Goal: Check status: Check status

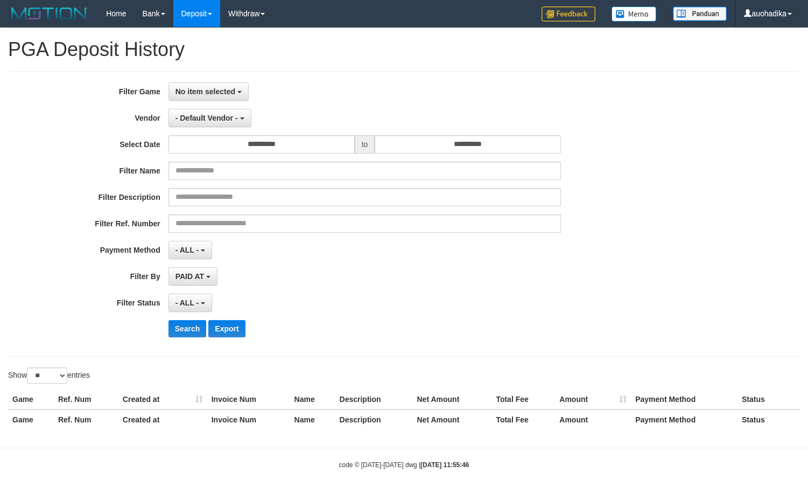
select select
select select "**"
click at [221, 103] on div "**********" at bounding box center [337, 213] width 674 height 263
click at [223, 95] on span "No item selected" at bounding box center [206, 91] width 60 height 9
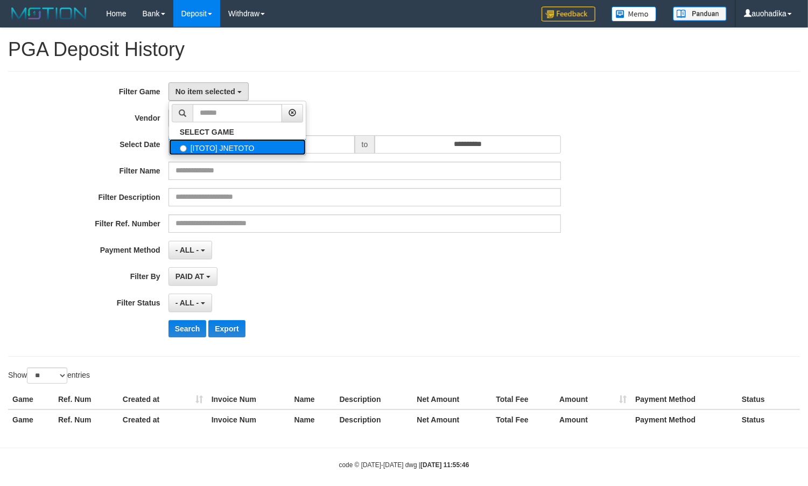
click at [216, 149] on label "[ITOTO] JNETOTO" at bounding box center [237, 147] width 137 height 16
select select "***"
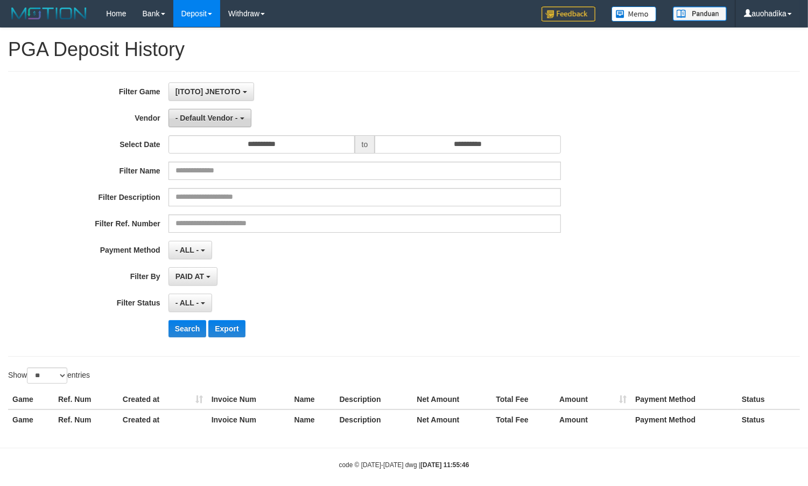
click at [216, 127] on button "- Default Vendor -" at bounding box center [210, 118] width 83 height 18
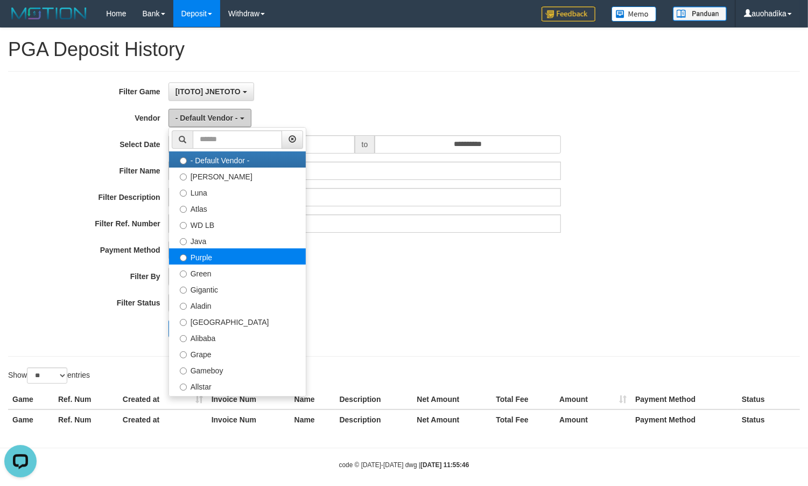
scroll to position [0, 0]
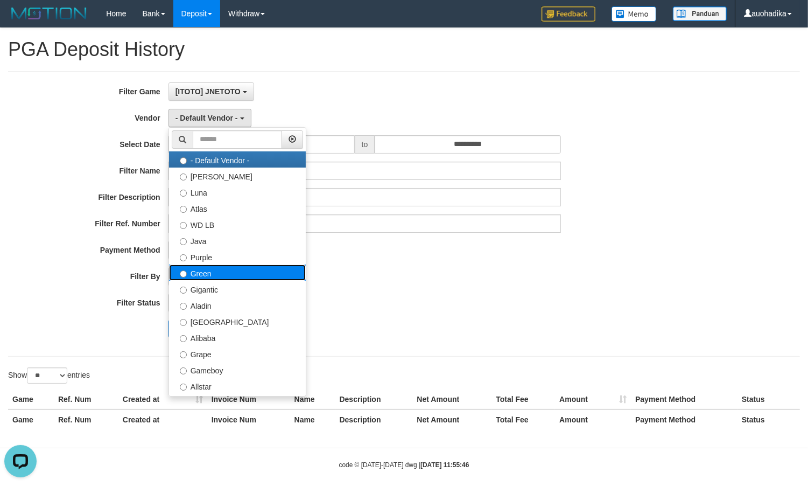
click at [206, 268] on label "Green" at bounding box center [237, 272] width 137 height 16
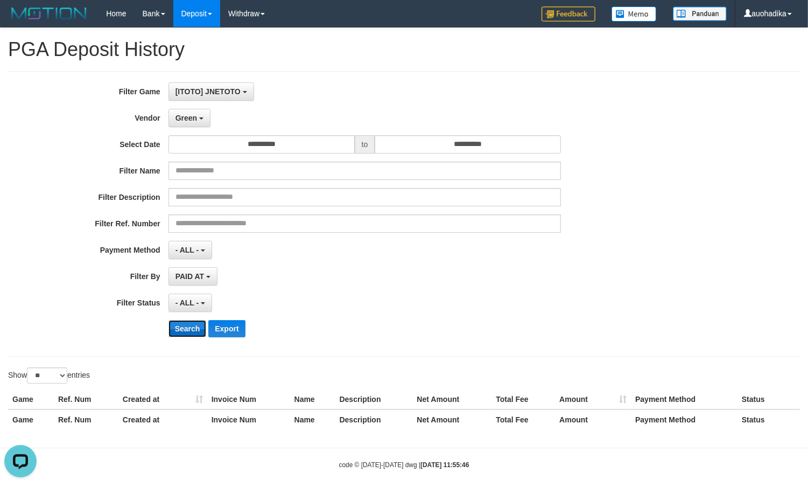
click at [181, 321] on button "Search" at bounding box center [188, 328] width 38 height 17
click at [179, 321] on button "Search" at bounding box center [188, 328] width 38 height 17
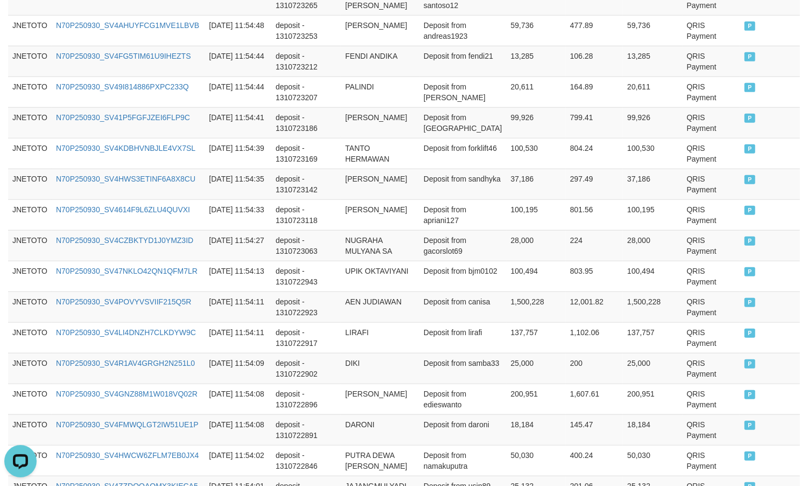
scroll to position [823, 0]
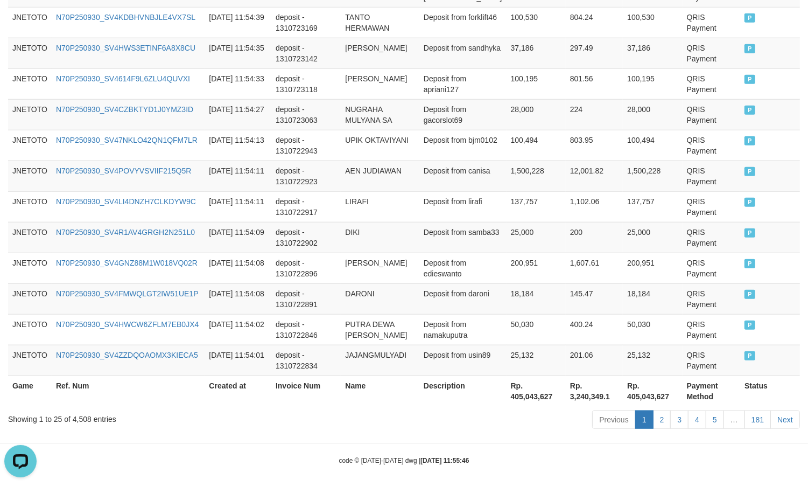
click at [89, 409] on div "Showing 1 to 25 of 4,508 entries" at bounding box center [168, 416] width 320 height 15
click at [86, 413] on div "Showing 1 to 25 of 4,508 entries" at bounding box center [168, 416] width 320 height 15
copy div "4,508"
click at [523, 419] on div "Previous 1 2 3 4 5 … 181 Next" at bounding box center [573, 420] width 456 height 23
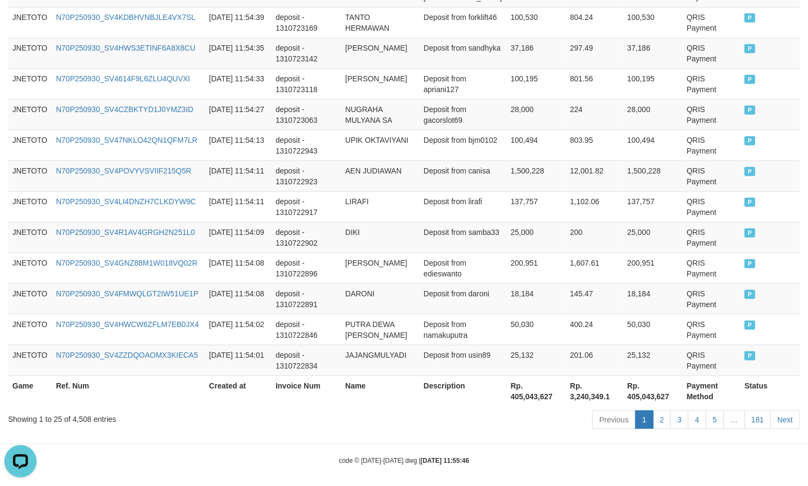
click at [513, 393] on th "Rp. 405,043,627" at bounding box center [536, 390] width 59 height 31
drag, startPoint x: 513, startPoint y: 393, endPoint x: 535, endPoint y: 393, distance: 21.5
click at [535, 393] on th "Rp. 405,043,627" at bounding box center [536, 390] width 59 height 31
copy th "405,043,627"
click at [612, 443] on hr at bounding box center [404, 443] width 808 height 1
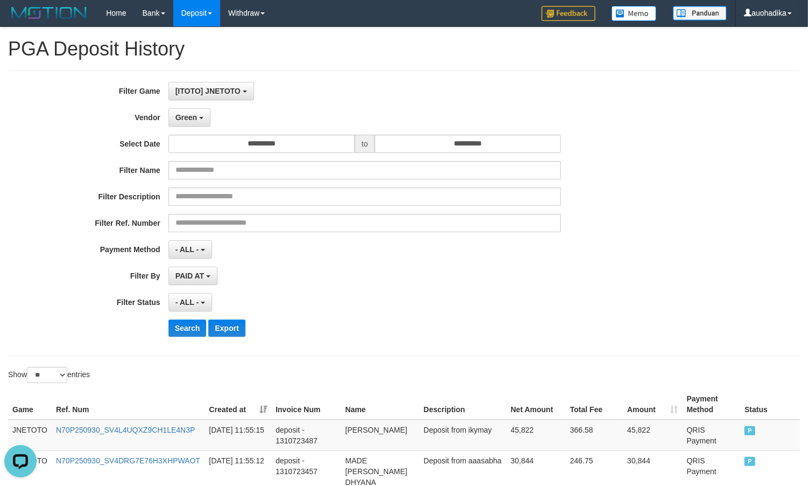
scroll to position [0, 0]
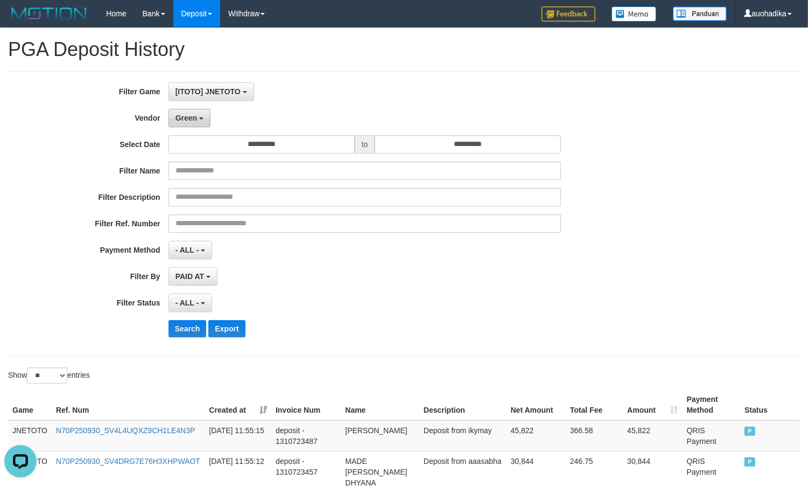
click at [190, 119] on span "Green" at bounding box center [187, 118] width 22 height 9
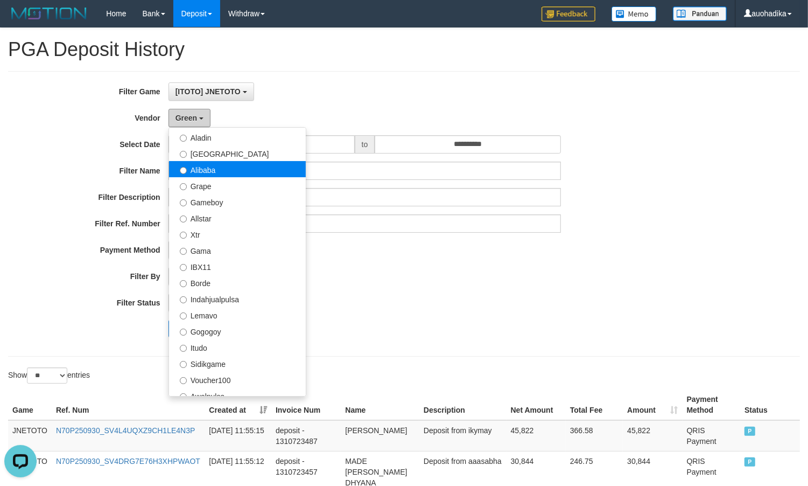
scroll to position [179, 0]
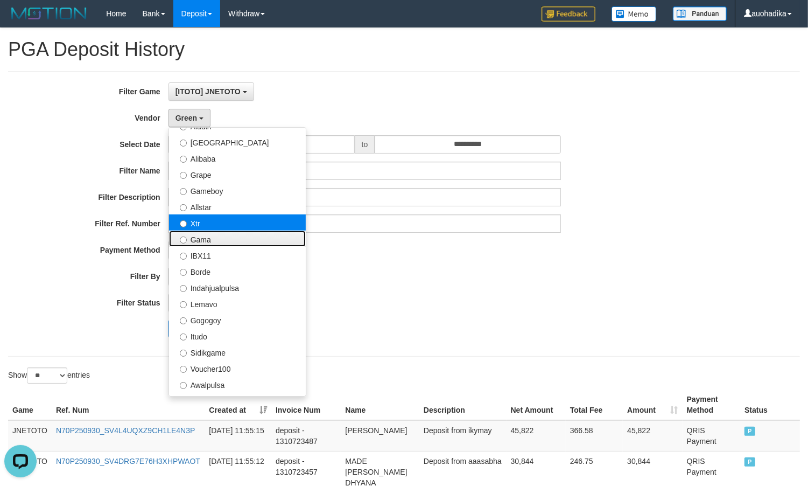
drag, startPoint x: 206, startPoint y: 232, endPoint x: 210, endPoint y: 227, distance: 5.7
click at [210, 227] on ul "- Default Vendor - [PERSON_NAME] Atlas WD LB Java Purple Green Gigantic Aladin …" at bounding box center [238, 261] width 138 height 269
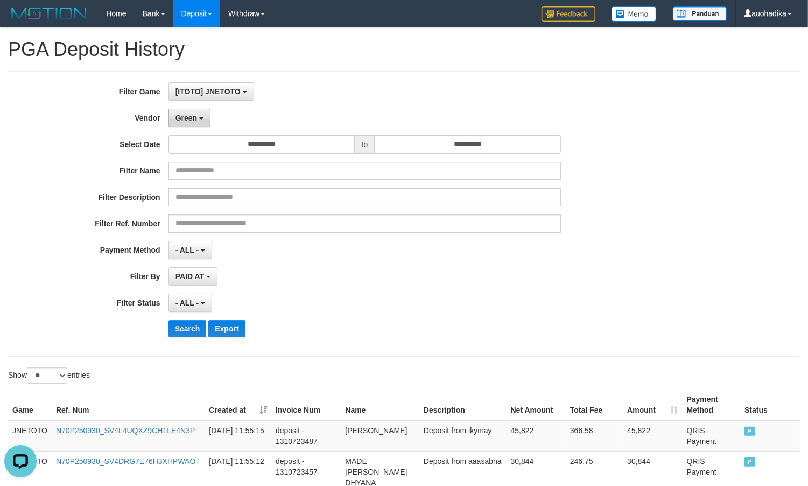
click at [209, 123] on button "Green" at bounding box center [190, 118] width 42 height 18
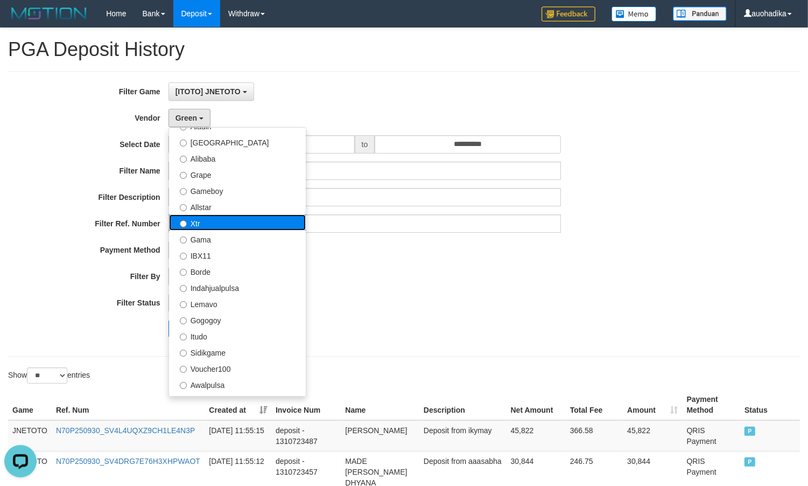
click at [197, 219] on label "Xtr" at bounding box center [237, 222] width 137 height 16
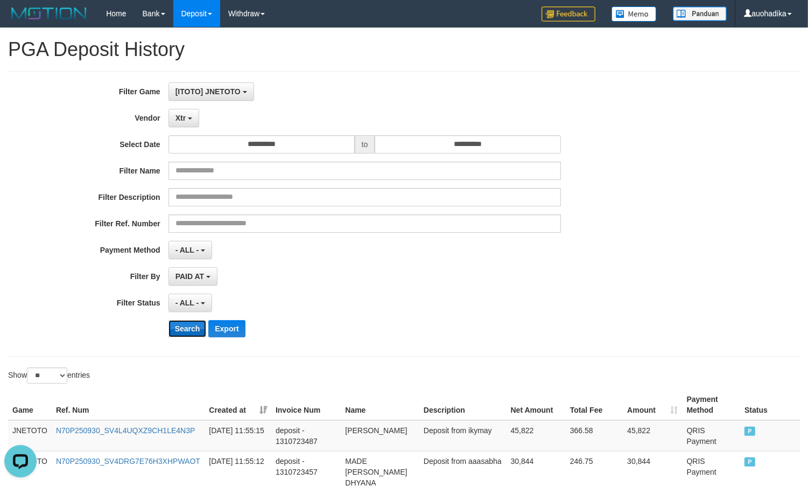
click at [179, 323] on button "Search" at bounding box center [188, 328] width 38 height 17
click at [179, 324] on button "Search" at bounding box center [188, 328] width 38 height 17
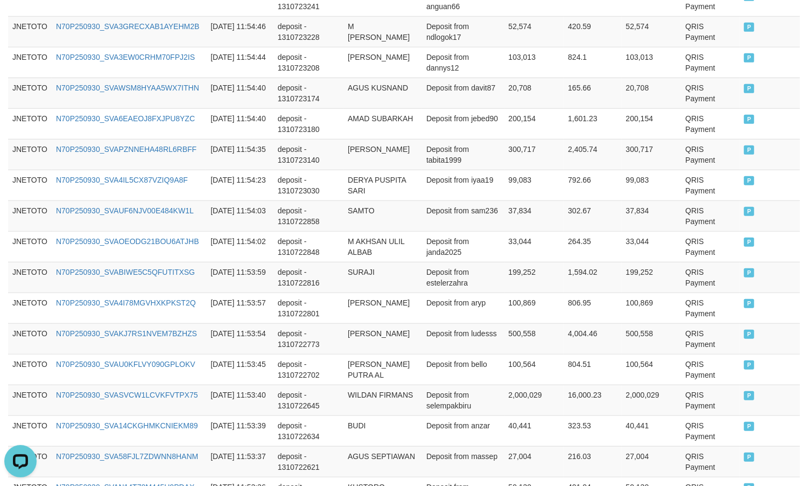
scroll to position [823, 0]
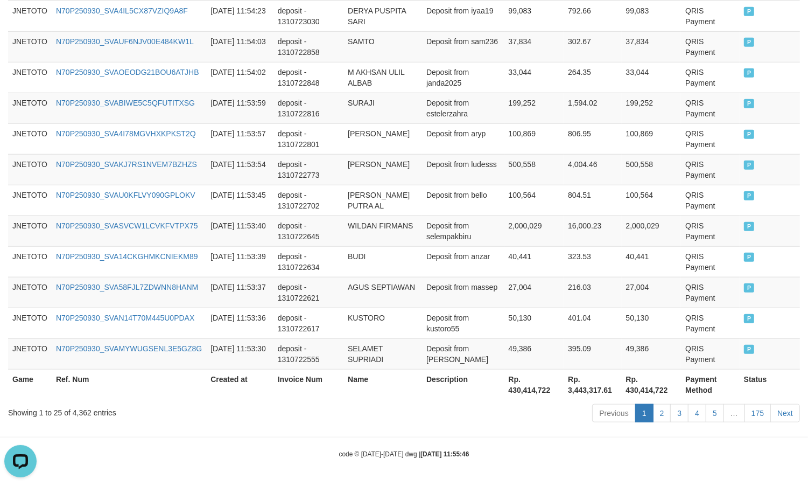
click at [186, 437] on hr at bounding box center [404, 437] width 808 height 1
click at [81, 407] on div "Showing 1 to 25 of 4,362 entries" at bounding box center [168, 410] width 320 height 15
copy div "4,362"
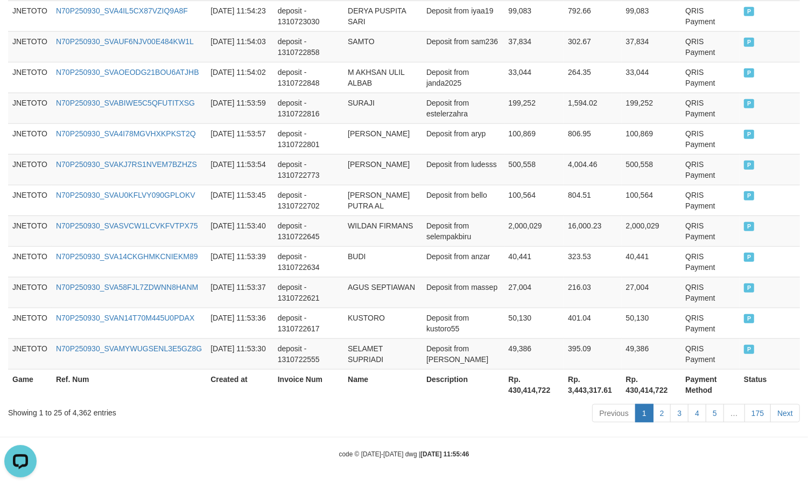
click at [532, 389] on th "Rp. 430,414,722" at bounding box center [535, 384] width 60 height 31
copy th "430,414,722"
click at [640, 450] on div "code © [DATE]-[DATE] dwg | [DATE] 11:55:46" at bounding box center [404, 453] width 808 height 11
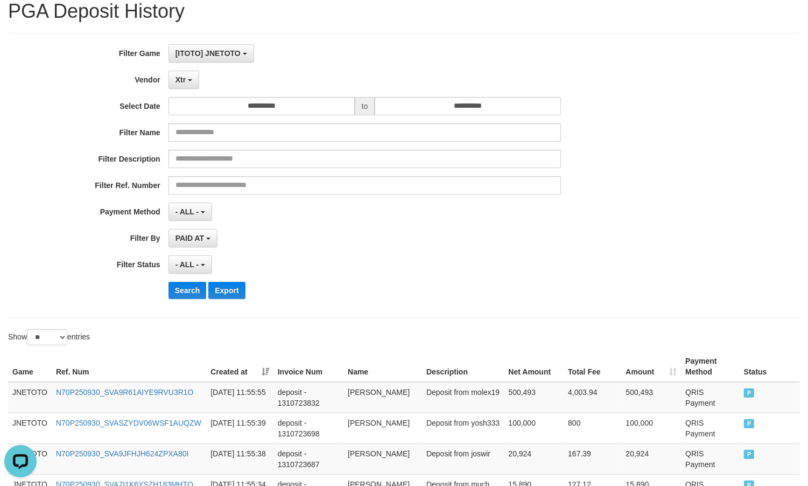
scroll to position [0, 0]
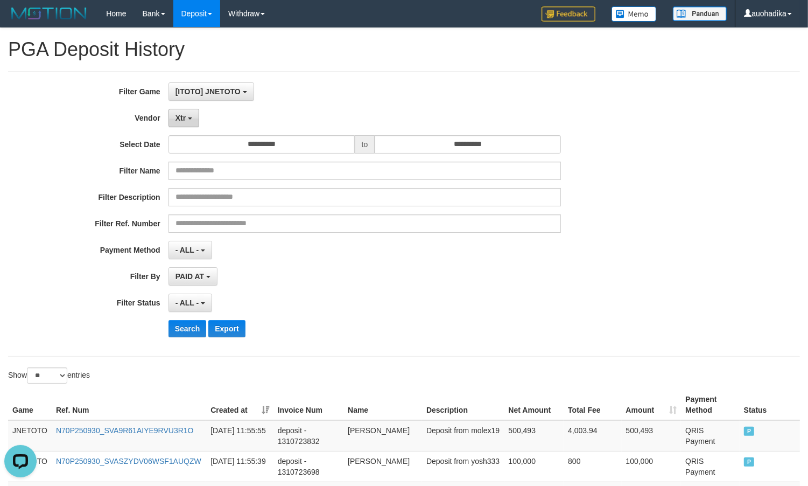
click at [186, 127] on button "Xtr" at bounding box center [184, 118] width 31 height 18
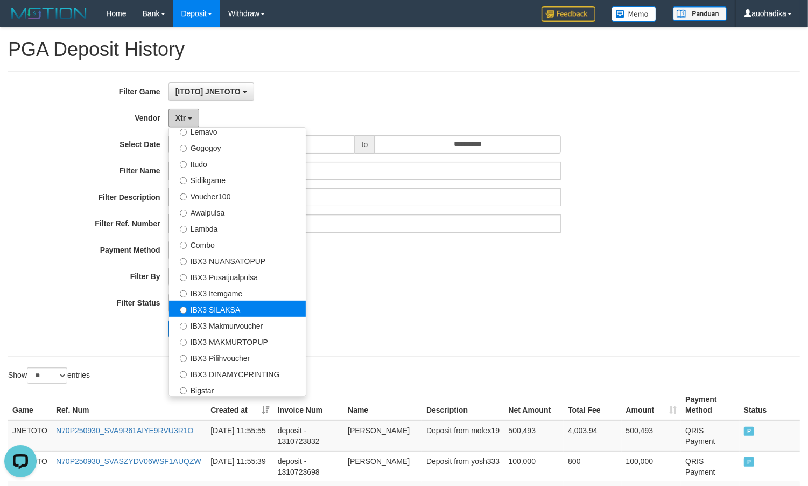
scroll to position [386, 0]
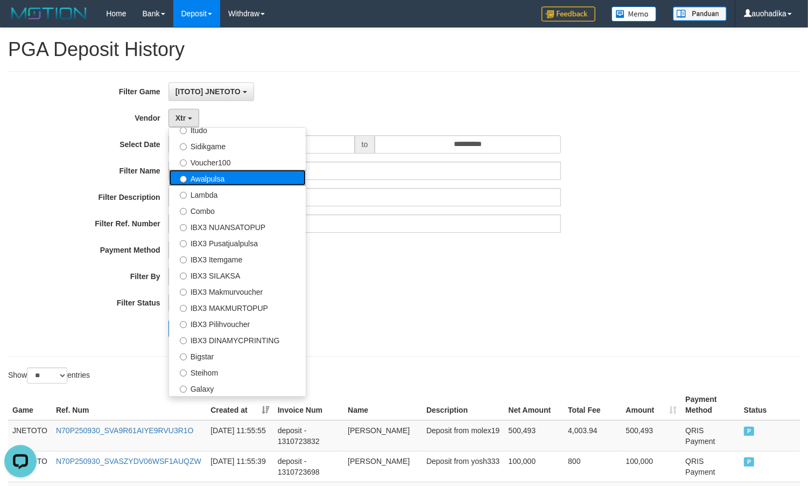
click at [219, 179] on label "Awalpulsa" at bounding box center [237, 178] width 137 height 16
select select "**********"
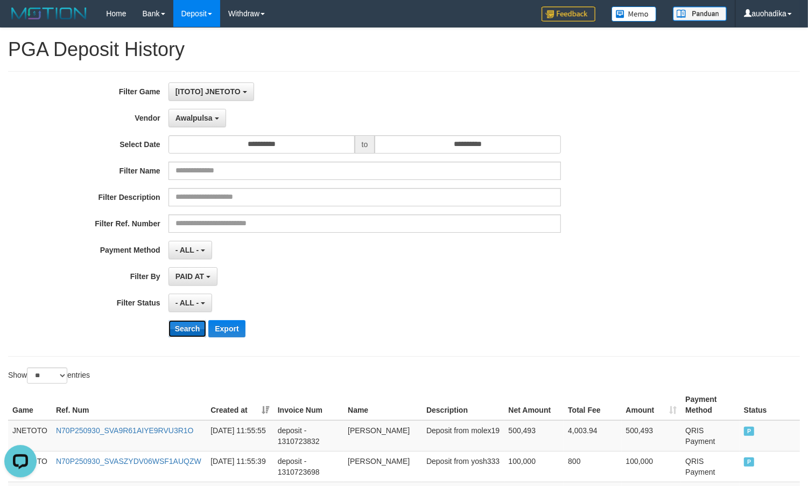
click at [184, 325] on button "Search" at bounding box center [188, 328] width 38 height 17
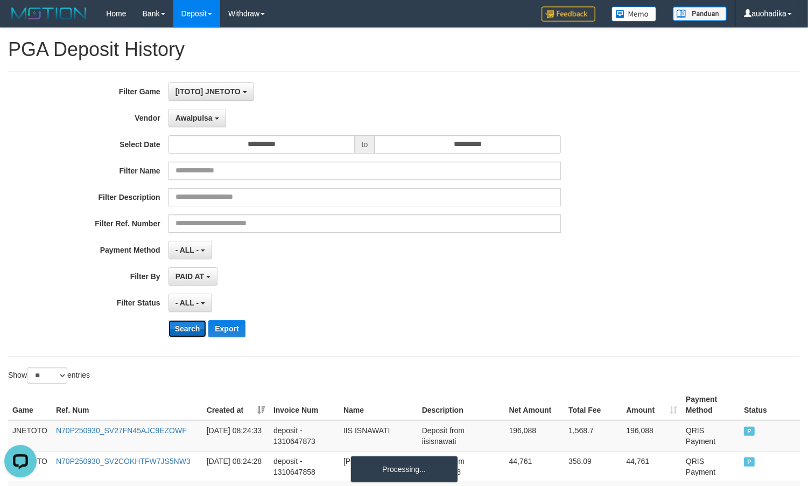
click at [184, 325] on button "Search" at bounding box center [188, 328] width 38 height 17
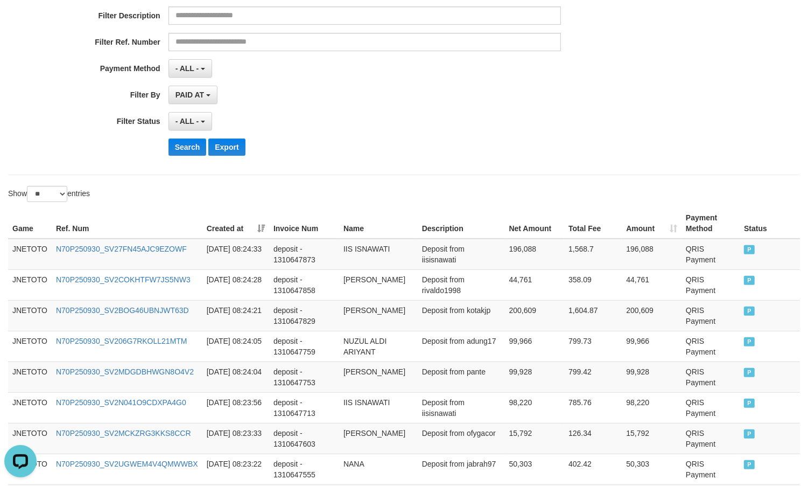
scroll to position [0, 0]
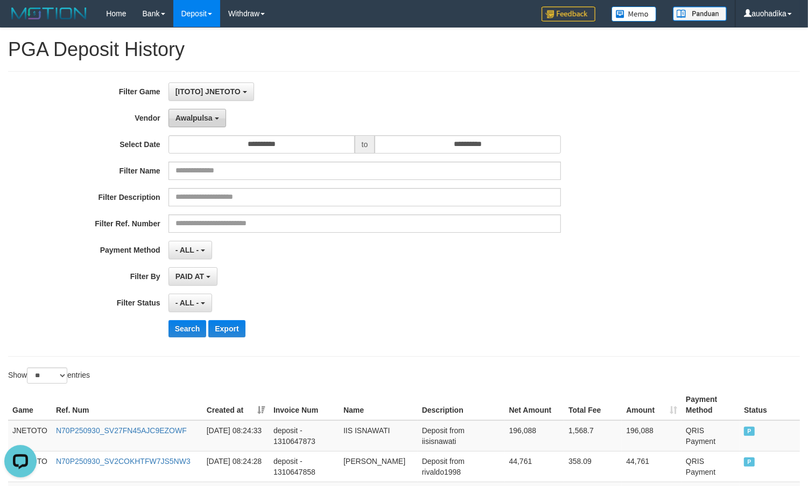
click at [183, 116] on span "Awalpulsa" at bounding box center [194, 118] width 37 height 9
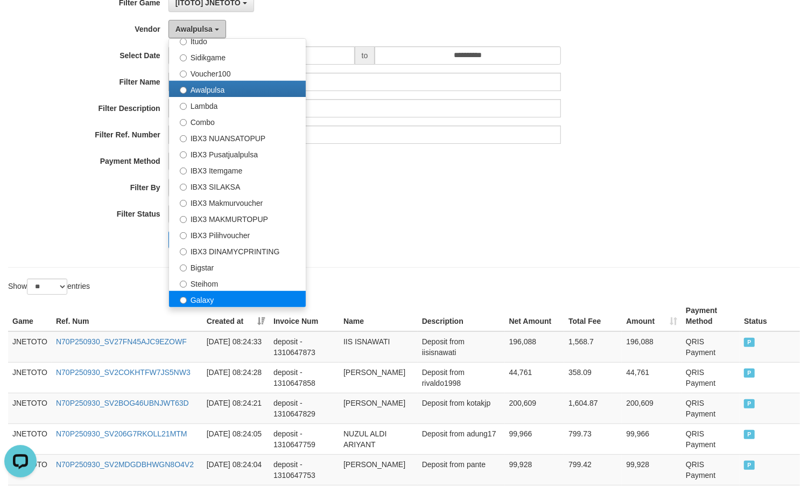
scroll to position [89, 0]
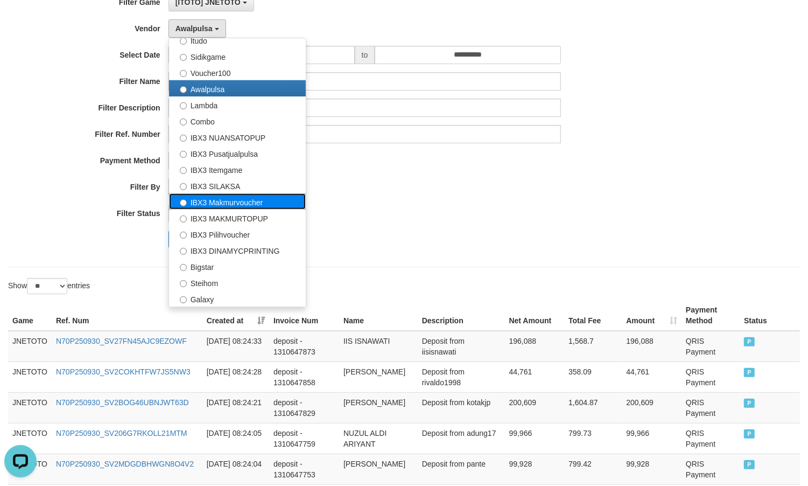
click at [261, 205] on label "IBX3 Makmurvoucher" at bounding box center [237, 201] width 137 height 16
select select "**********"
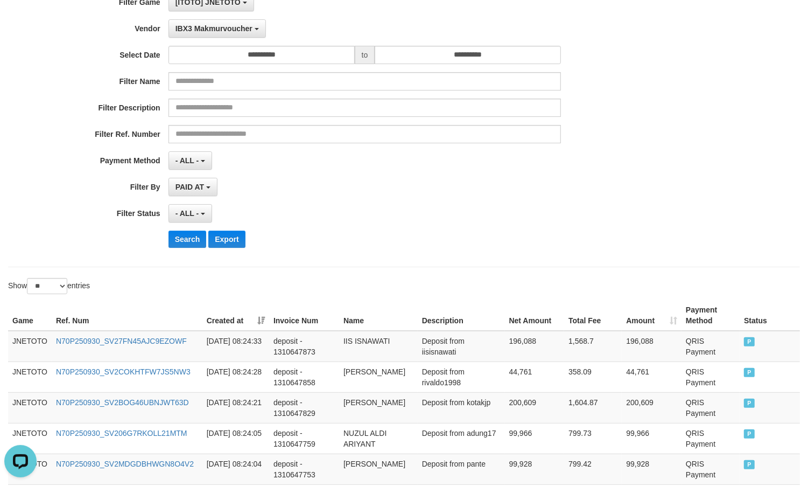
click at [188, 229] on div "**********" at bounding box center [337, 124] width 674 height 263
click at [187, 236] on button "Search" at bounding box center [188, 238] width 38 height 17
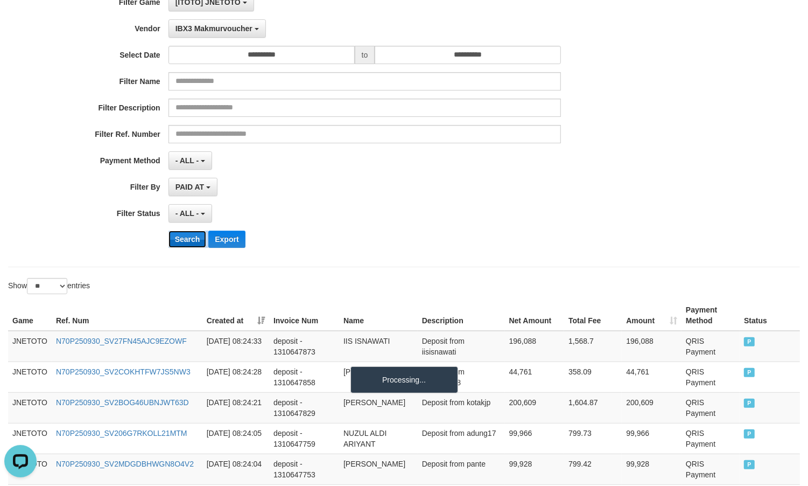
click at [187, 236] on button "Search" at bounding box center [188, 238] width 38 height 17
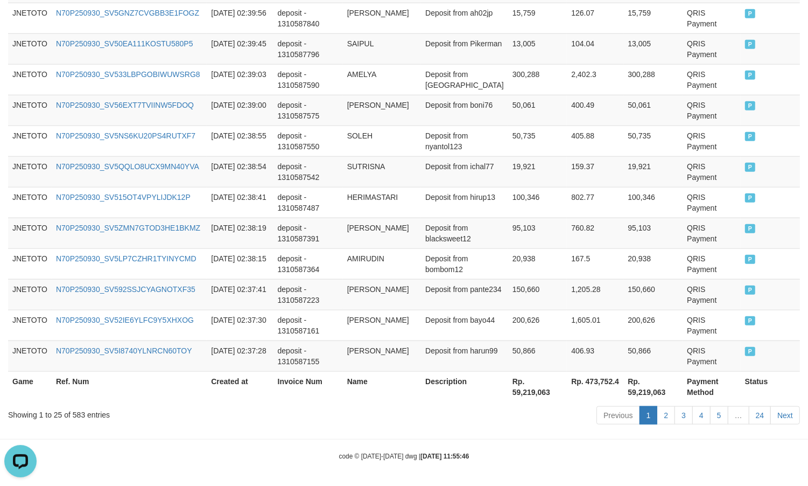
scroll to position [823, 0]
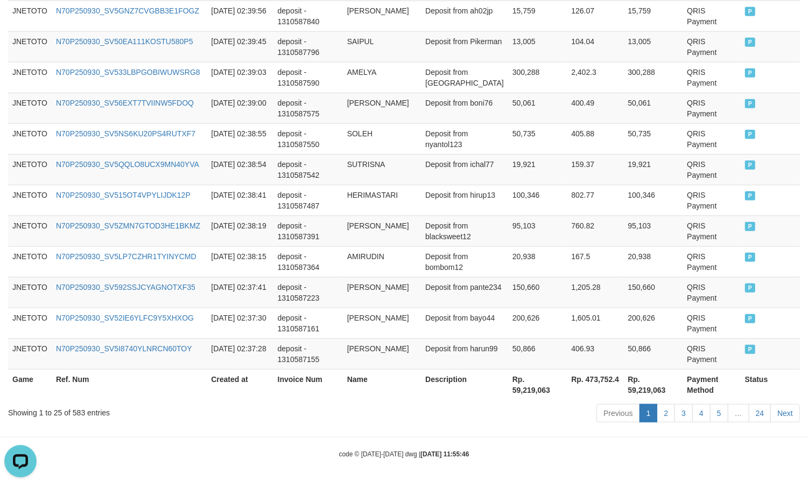
click at [539, 457] on div "code © [DATE]-[DATE] dwg | [DATE] 11:55:46" at bounding box center [404, 453] width 808 height 11
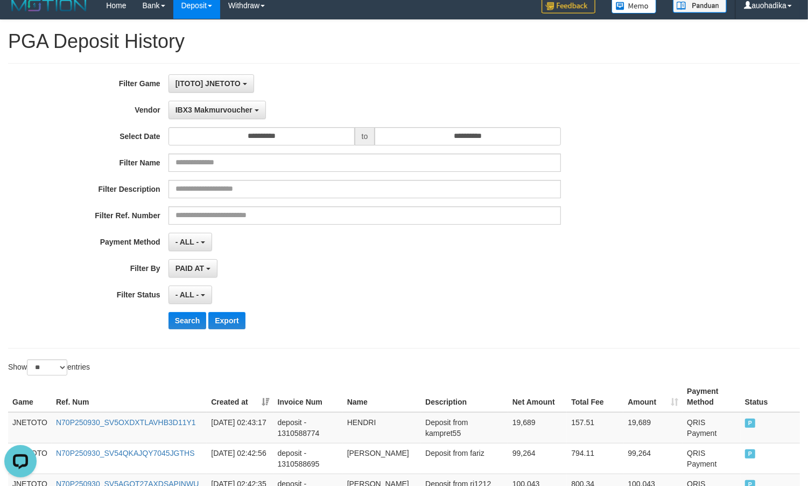
scroll to position [0, 0]
